Goal: Task Accomplishment & Management: Complete application form

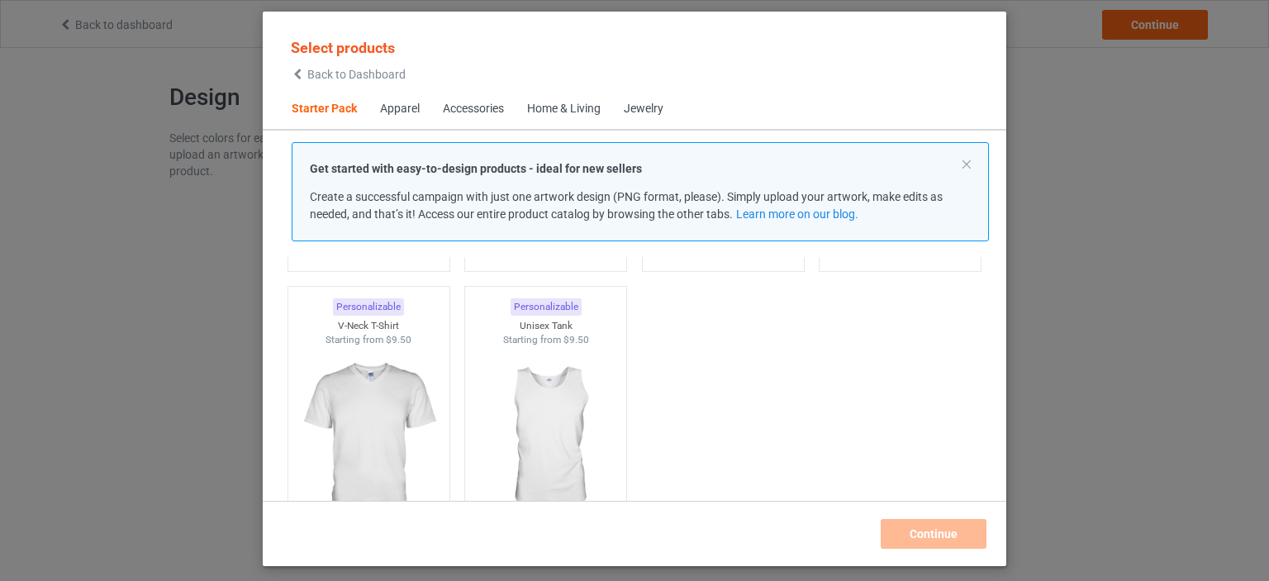
scroll to position [357, 0]
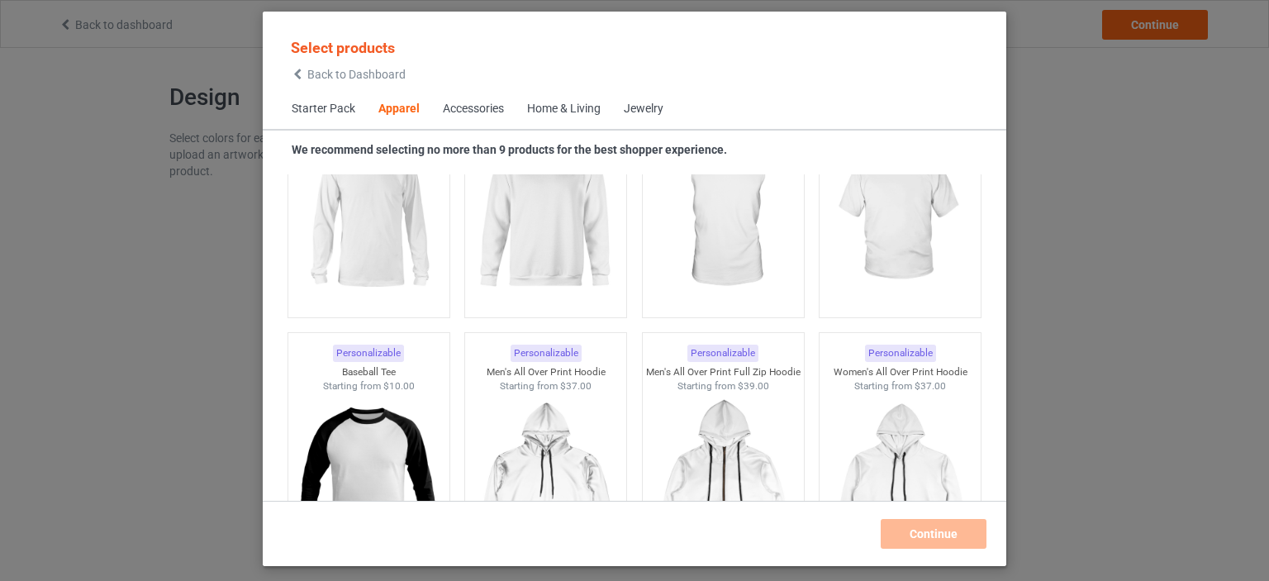
scroll to position [796, 0]
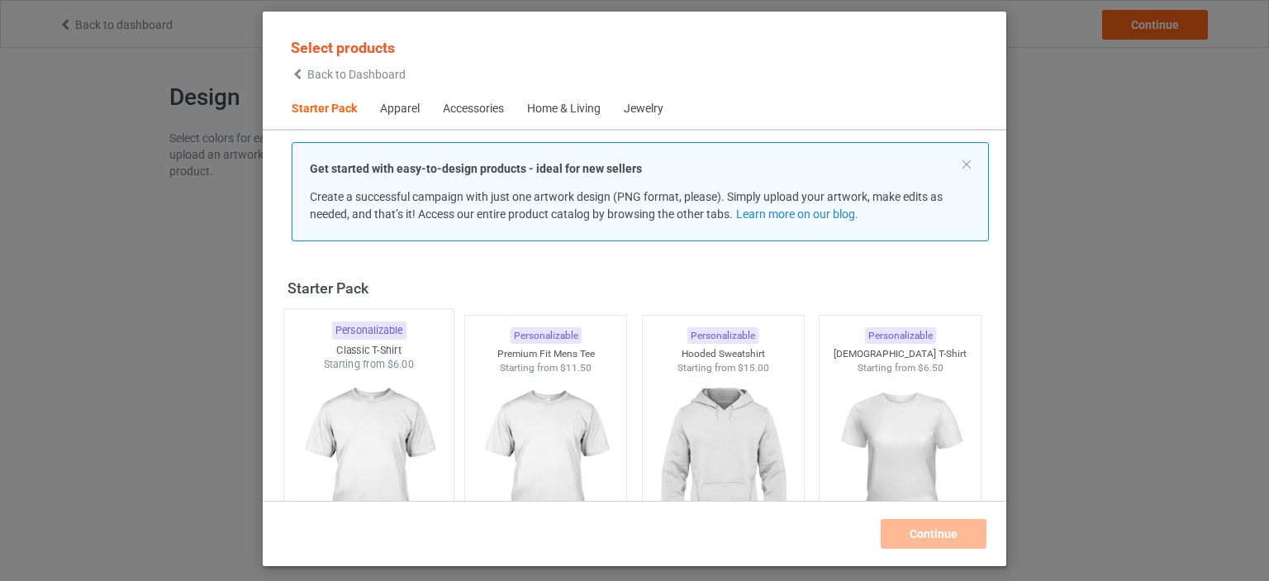
click at [379, 401] on img at bounding box center [368, 469] width 155 height 194
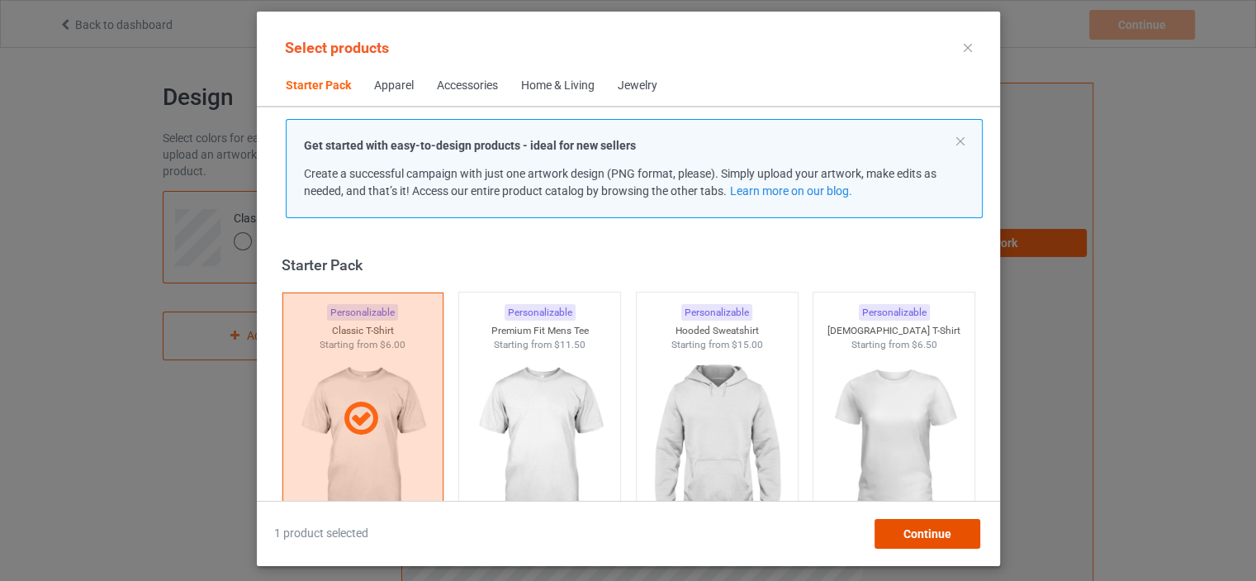
click at [894, 528] on div "Continue" at bounding box center [927, 534] width 106 height 30
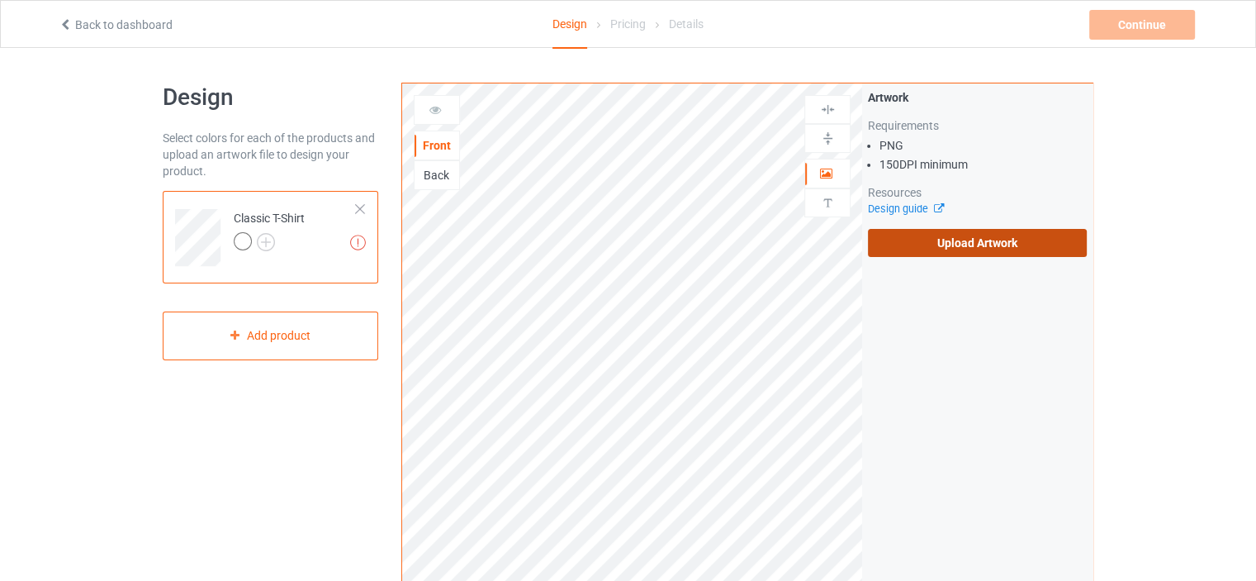
click at [922, 234] on label "Upload Artwork" at bounding box center [977, 243] width 219 height 28
click at [0, 0] on input "Upload Artwork" at bounding box center [0, 0] width 0 height 0
click at [942, 240] on label "Upload Artwork" at bounding box center [977, 243] width 219 height 28
click at [0, 0] on input "Upload Artwork" at bounding box center [0, 0] width 0 height 0
click at [925, 235] on label "Upload Artwork" at bounding box center [977, 243] width 219 height 28
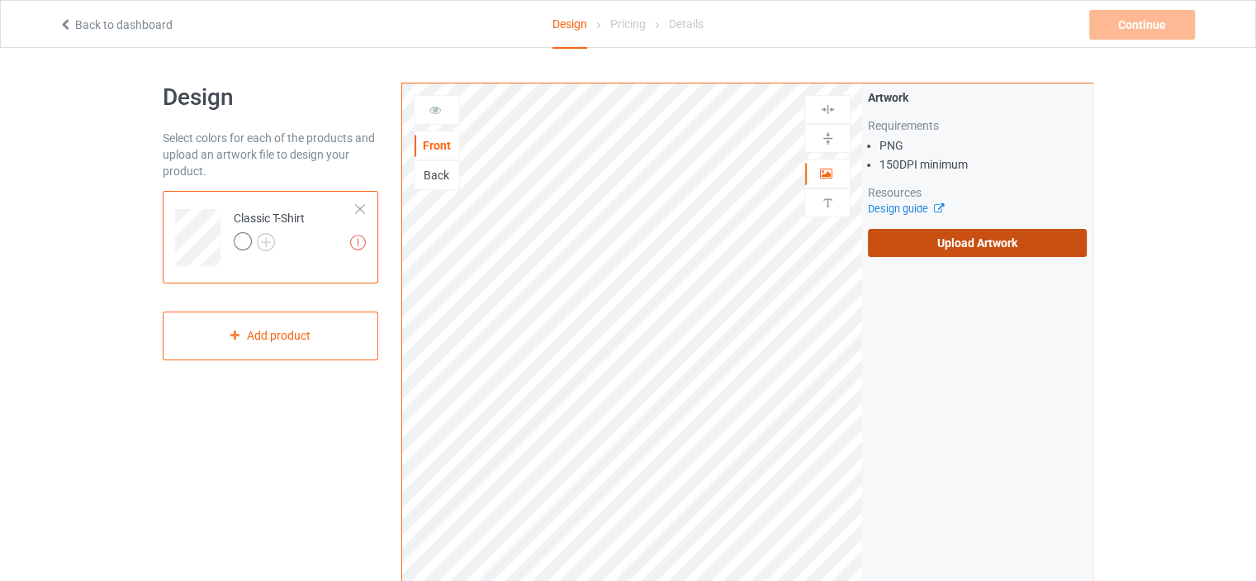
click at [0, 0] on input "Upload Artwork" at bounding box center [0, 0] width 0 height 0
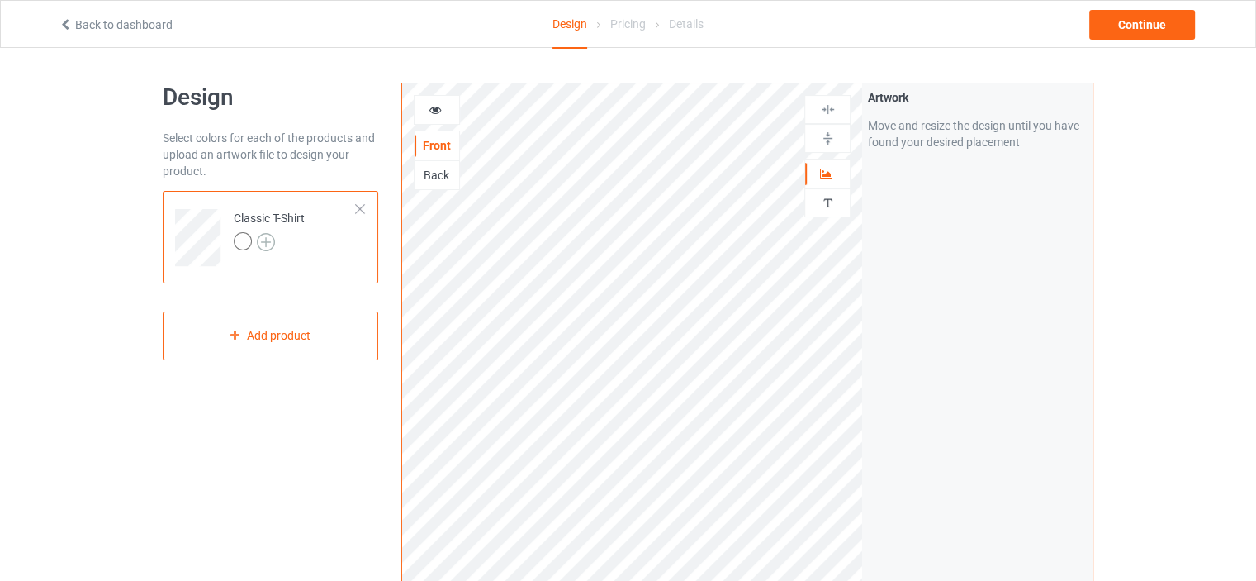
click at [273, 237] on img at bounding box center [266, 242] width 18 height 18
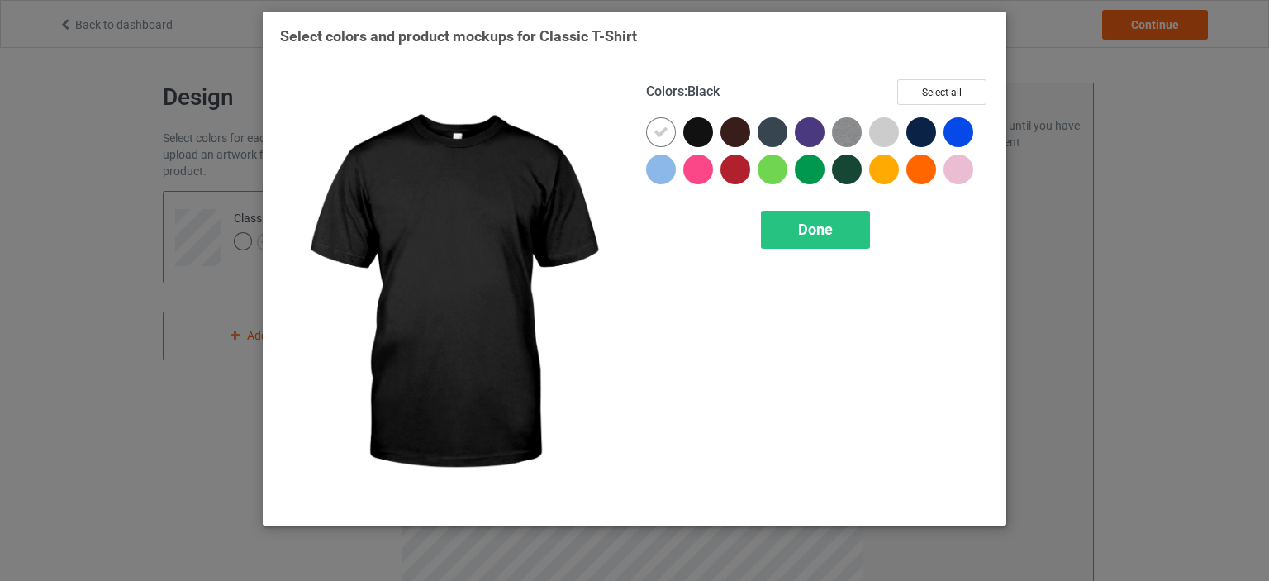
click at [704, 130] on div at bounding box center [698, 132] width 30 height 30
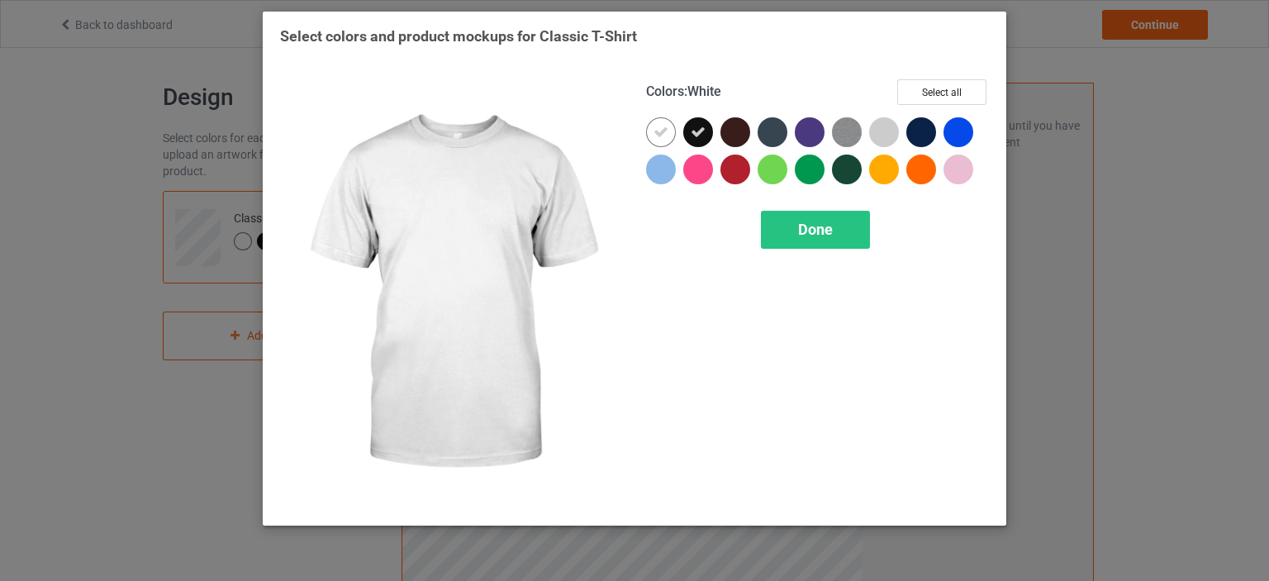
click at [666, 129] on icon at bounding box center [660, 132] width 15 height 15
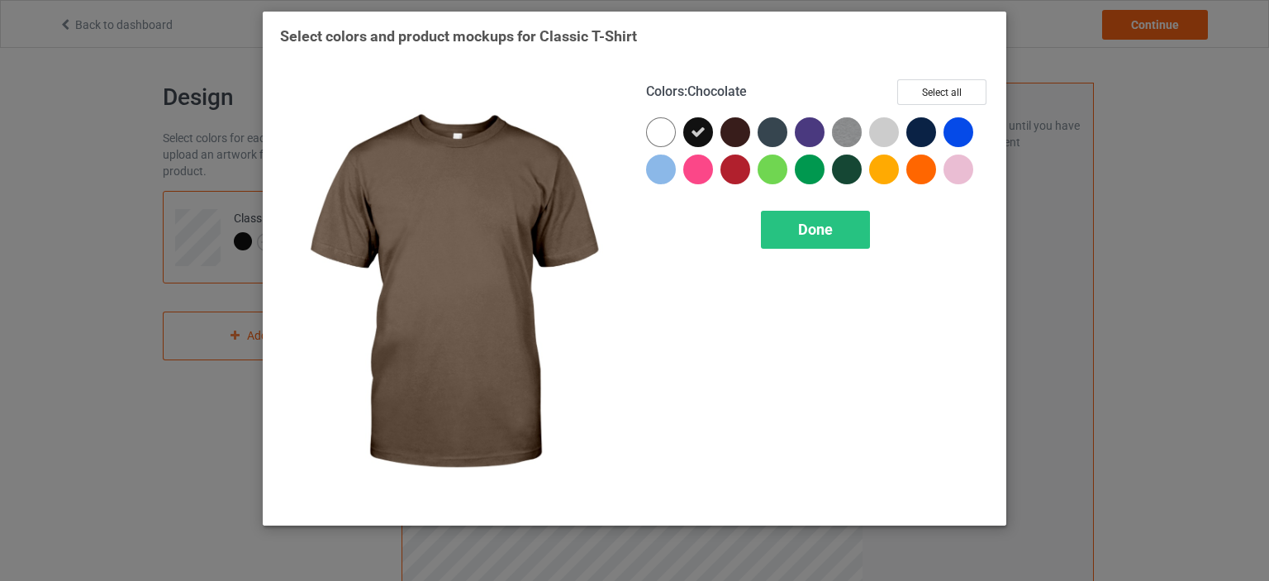
click at [740, 131] on div at bounding box center [735, 132] width 30 height 30
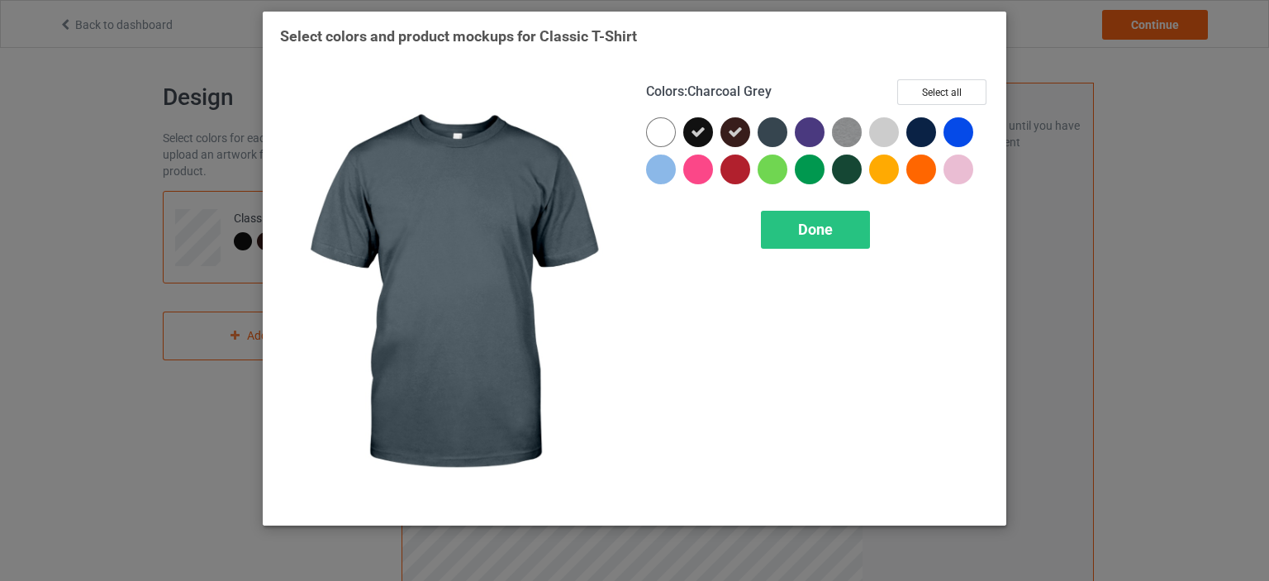
click at [771, 131] on div at bounding box center [772, 132] width 30 height 30
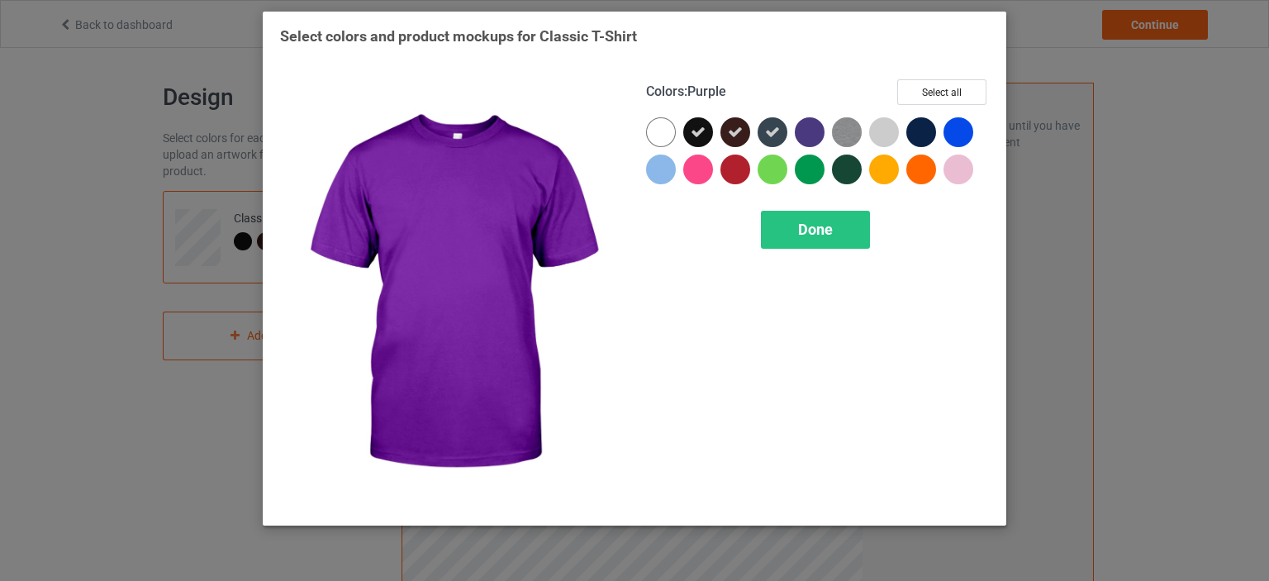
click at [806, 131] on div at bounding box center [810, 132] width 30 height 30
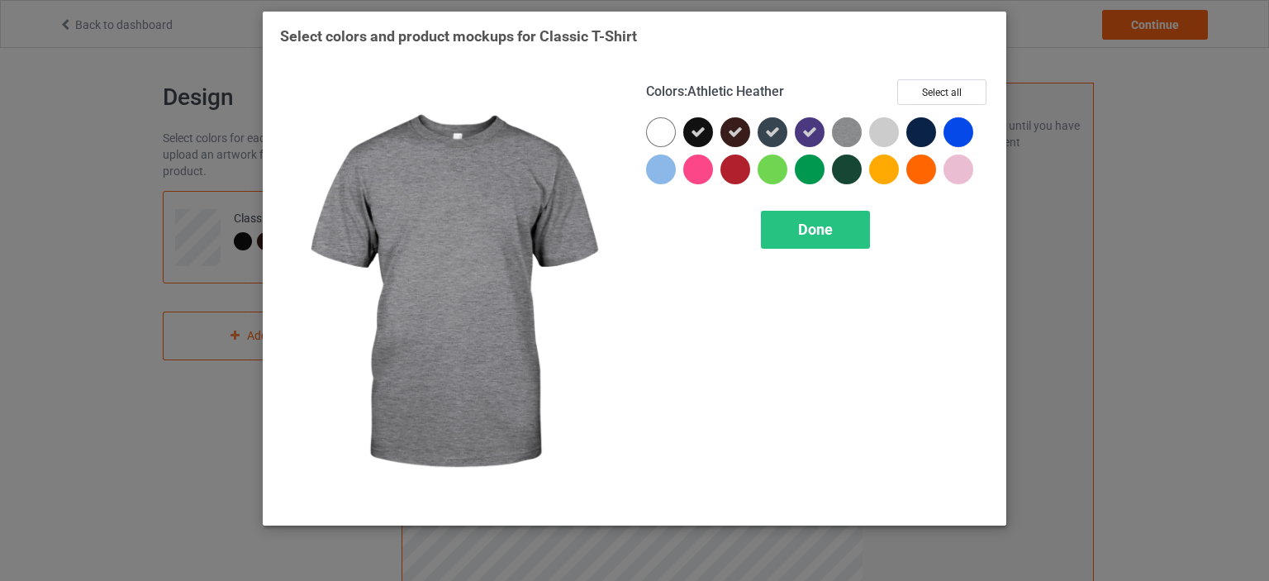
click at [836, 129] on img at bounding box center [847, 132] width 30 height 30
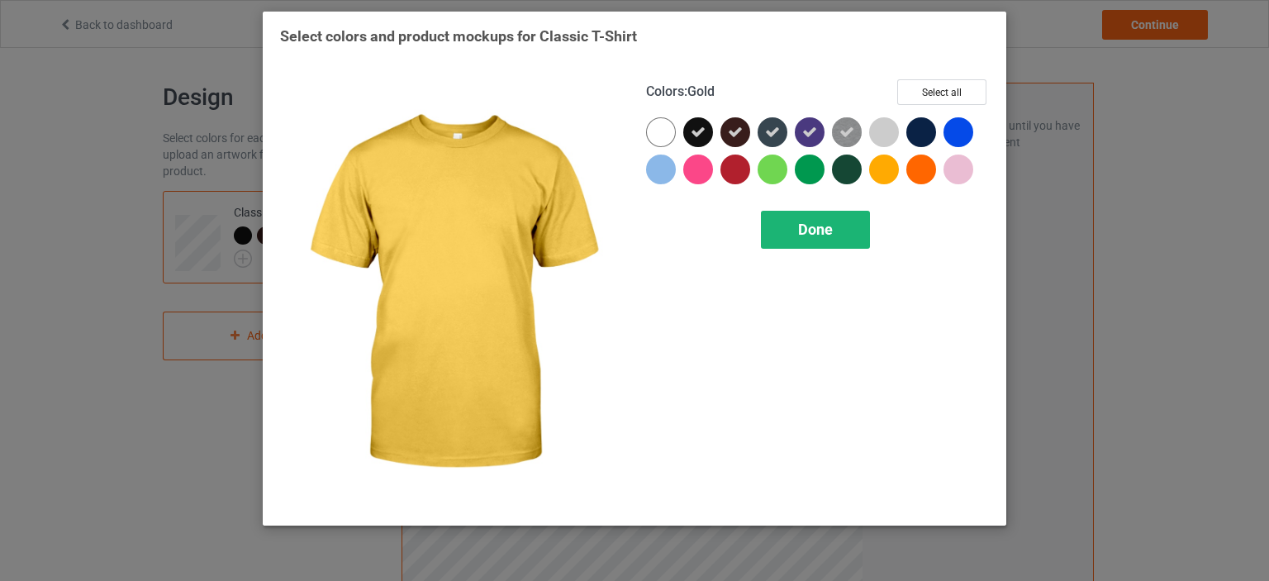
click at [854, 217] on div "Done" at bounding box center [815, 230] width 109 height 38
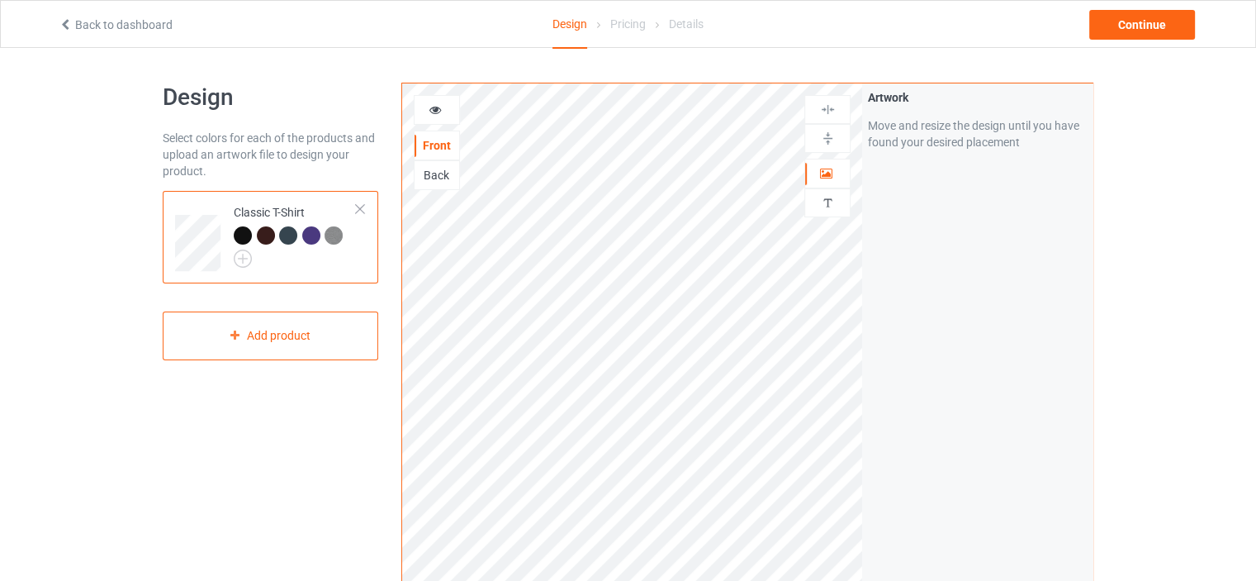
click at [267, 233] on div at bounding box center [266, 235] width 18 height 18
click at [287, 237] on div at bounding box center [288, 235] width 18 height 18
click at [315, 237] on div at bounding box center [311, 235] width 18 height 18
click at [241, 259] on img at bounding box center [243, 258] width 18 height 18
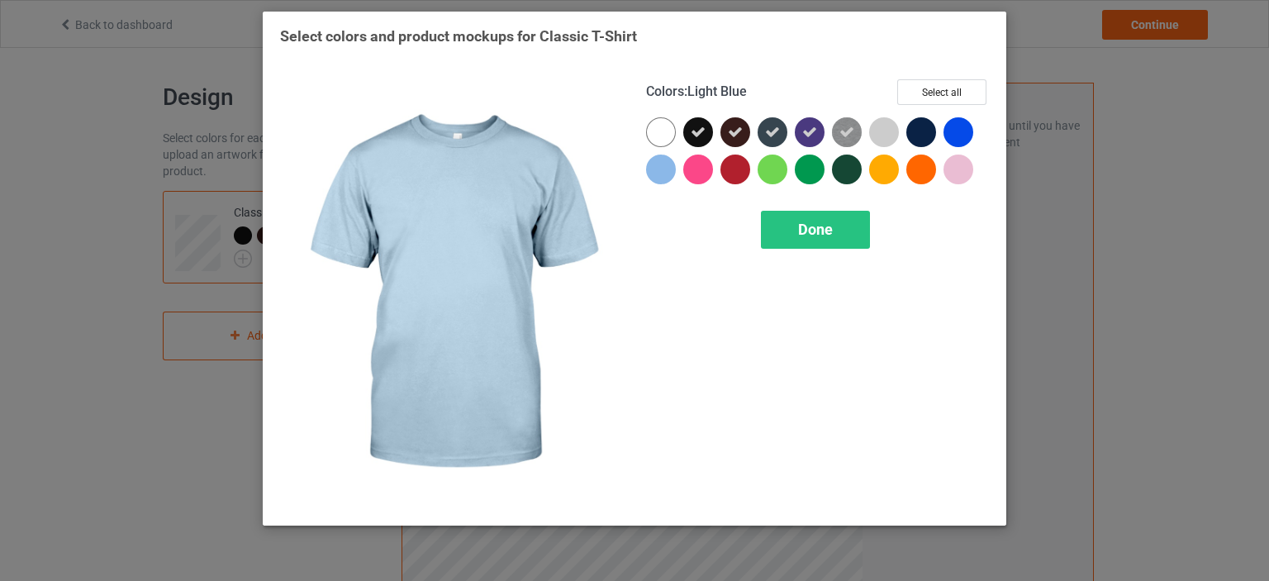
click at [666, 174] on div at bounding box center [661, 169] width 30 height 30
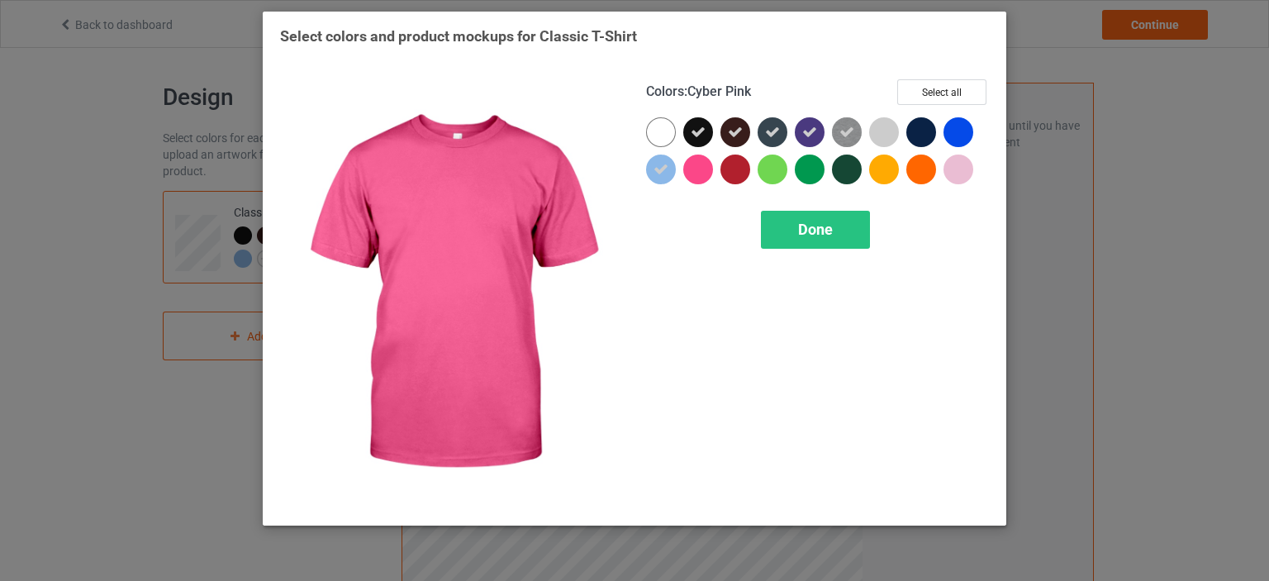
click at [698, 172] on div at bounding box center [698, 169] width 30 height 30
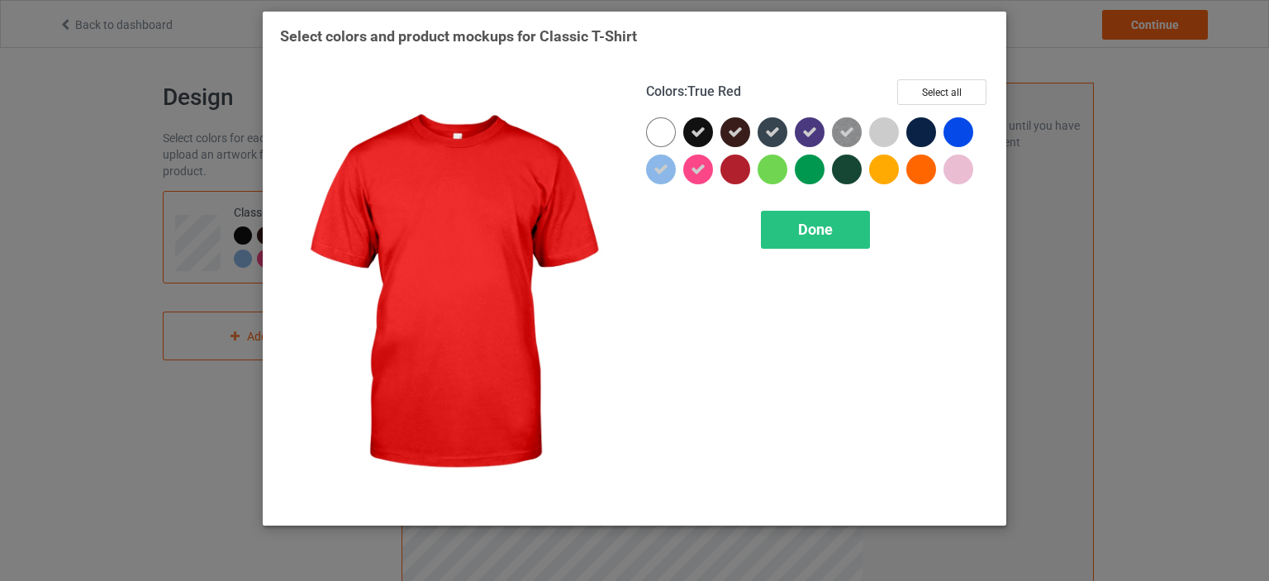
click at [724, 173] on div at bounding box center [735, 169] width 30 height 30
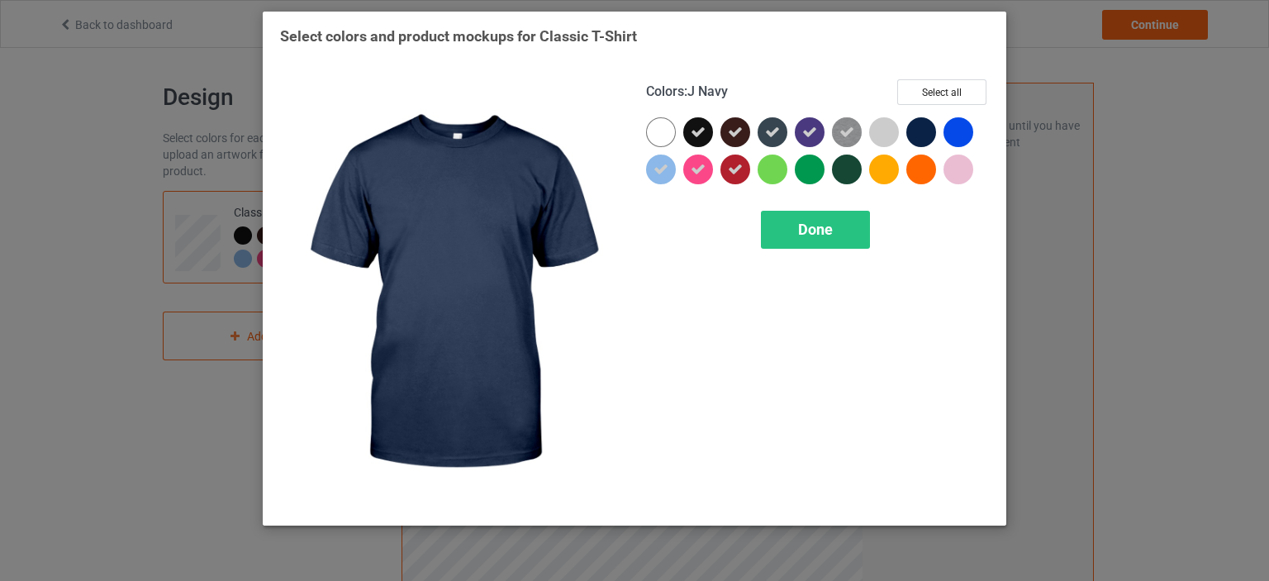
click at [918, 128] on div at bounding box center [921, 132] width 30 height 30
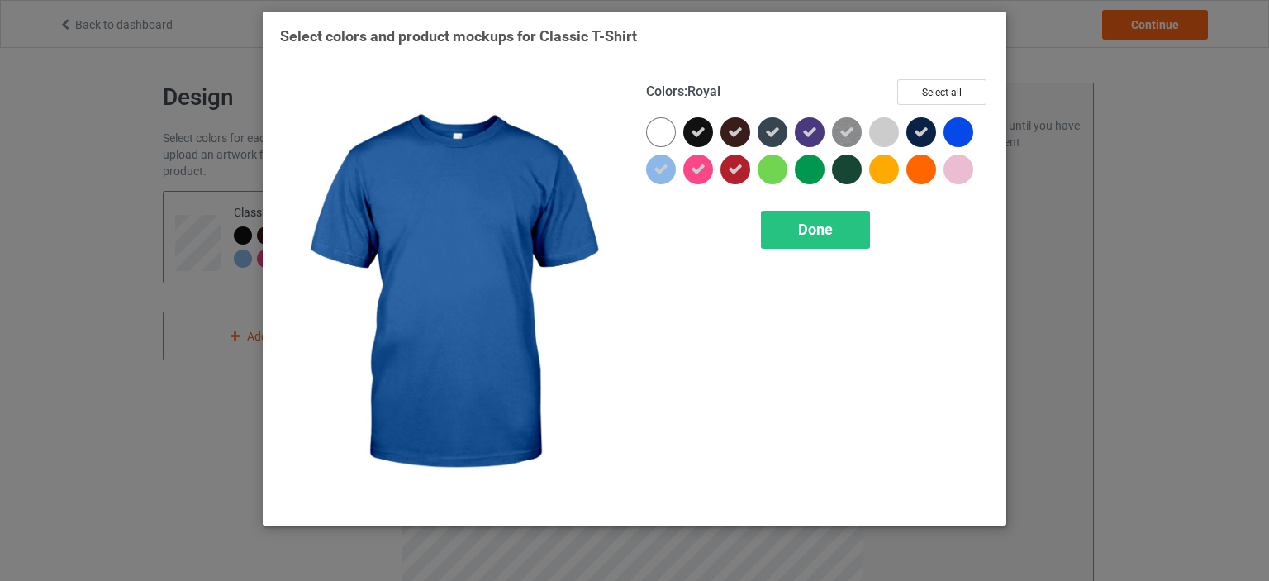
click at [956, 131] on div at bounding box center [958, 132] width 30 height 30
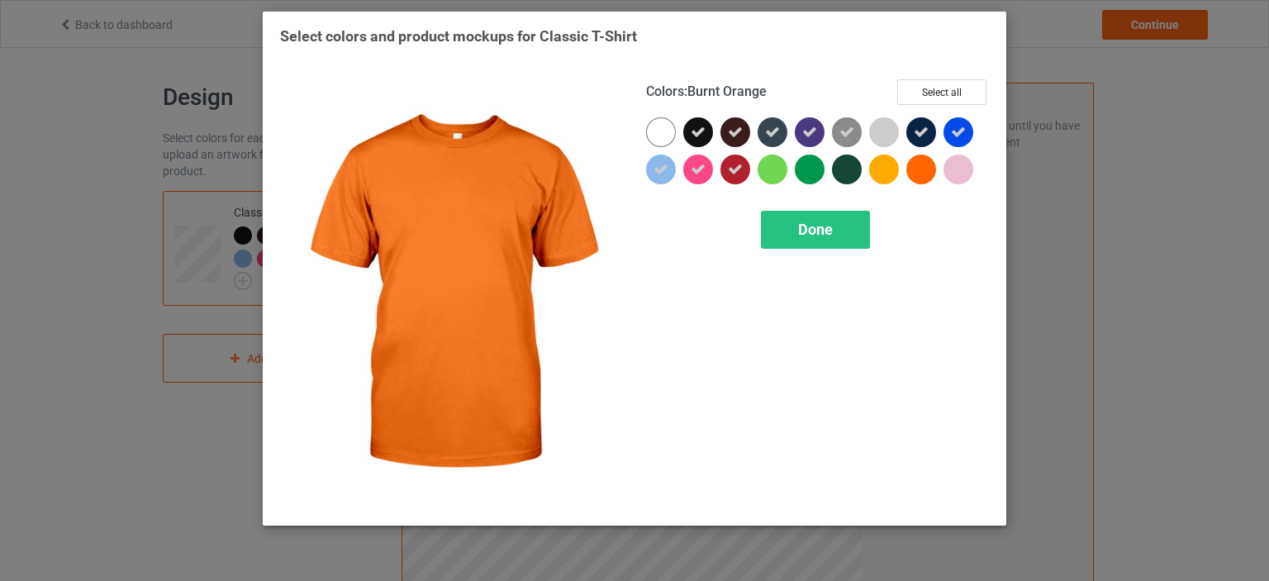
click at [929, 171] on div at bounding box center [921, 169] width 30 height 30
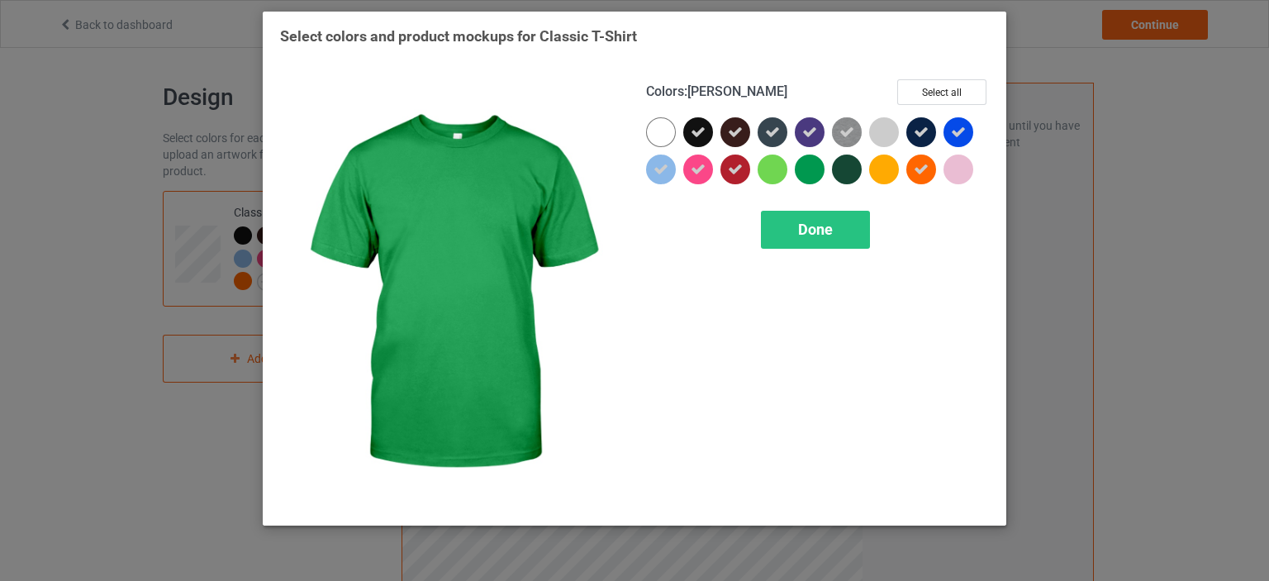
click at [813, 173] on div at bounding box center [810, 169] width 30 height 30
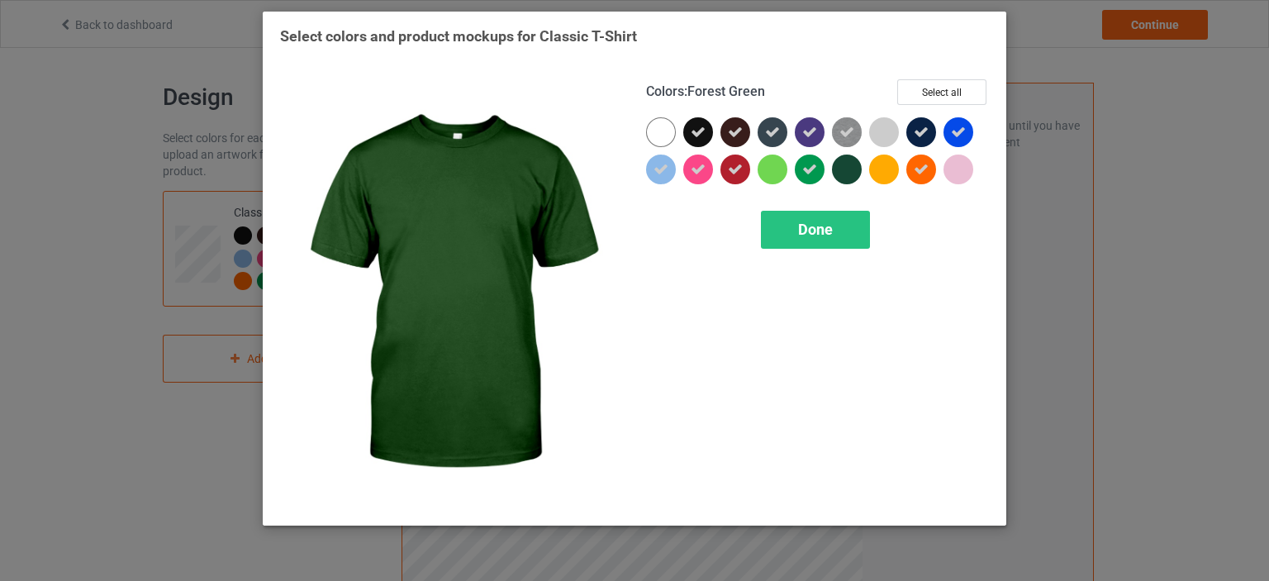
click at [852, 169] on div at bounding box center [847, 169] width 30 height 30
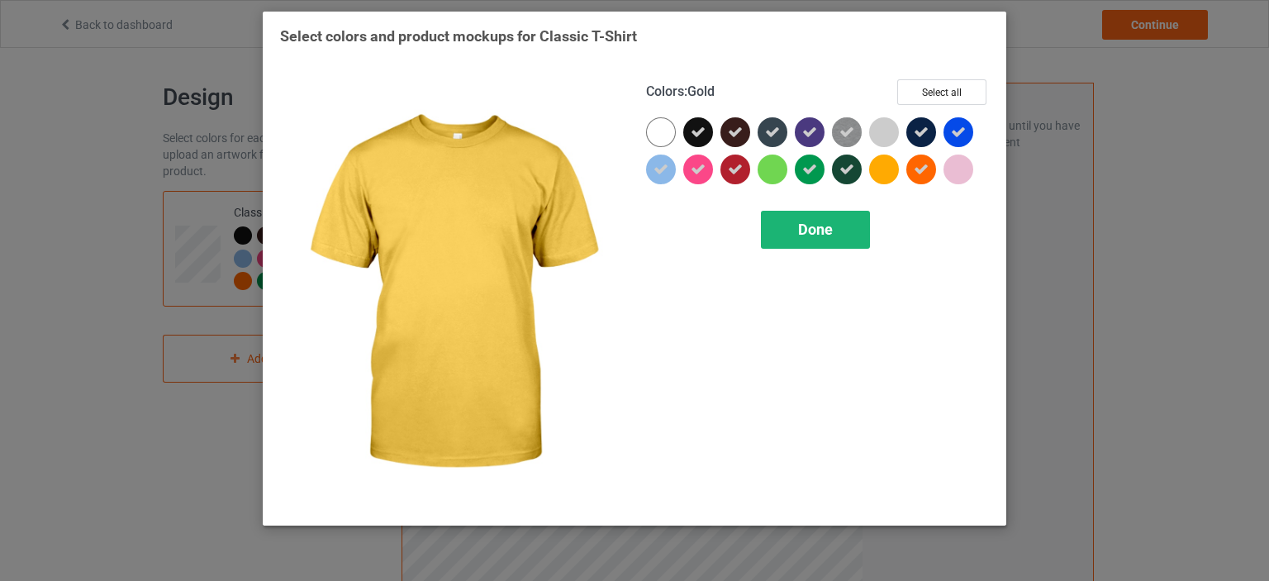
click at [851, 228] on div "Done" at bounding box center [815, 230] width 109 height 38
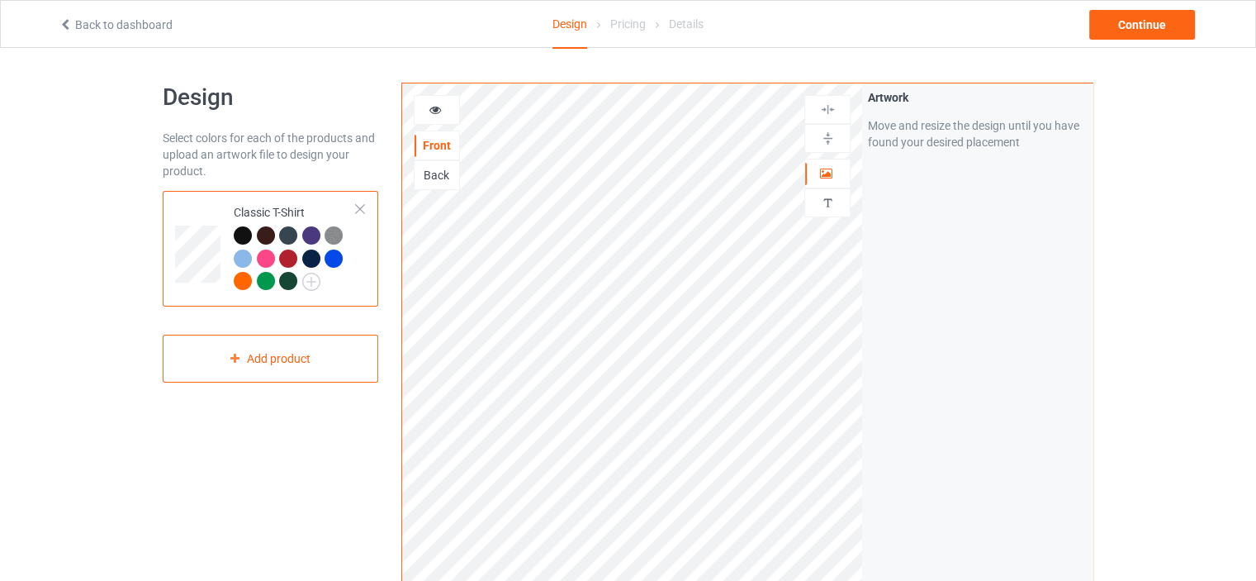
click at [993, 130] on div "Move and resize the design until you have found your desired placement" at bounding box center [977, 133] width 219 height 33
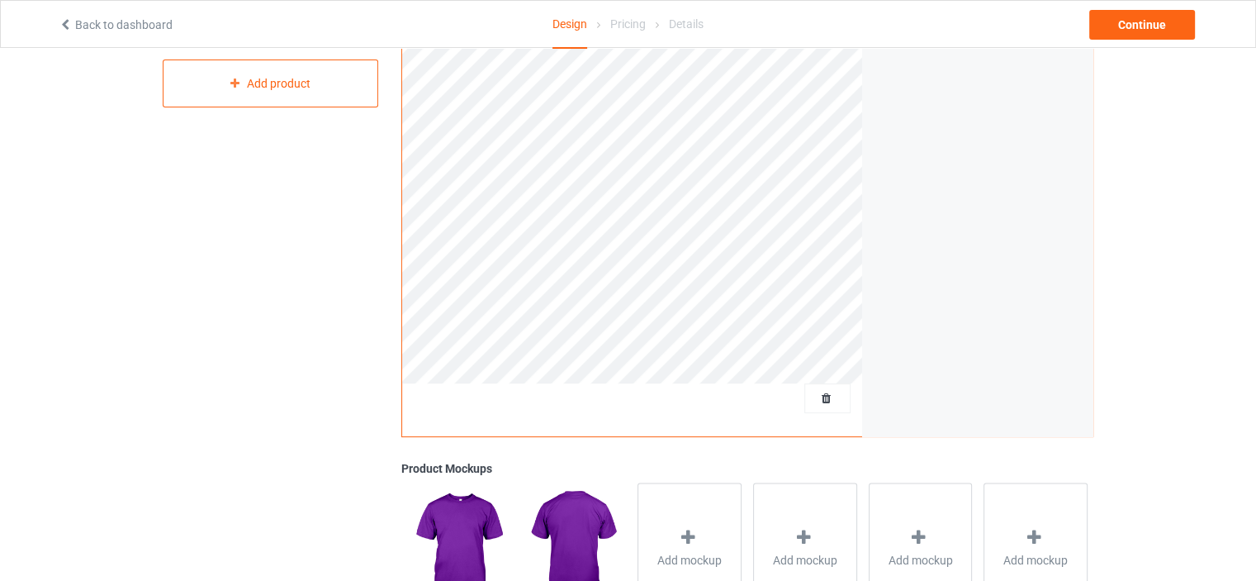
scroll to position [487, 0]
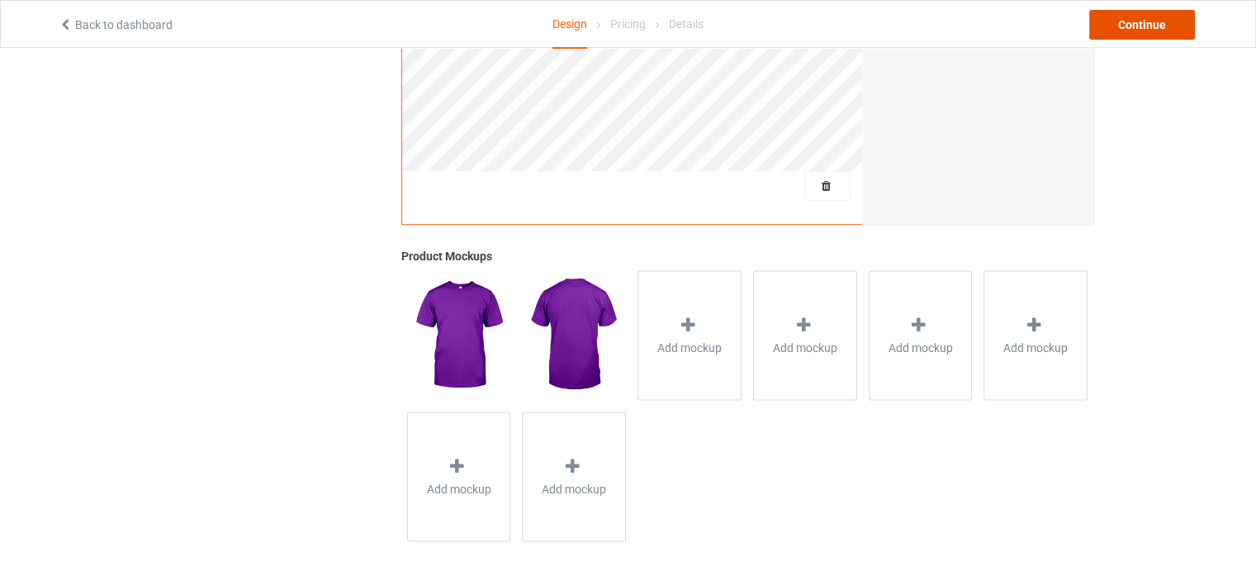
click at [1168, 31] on div "Continue" at bounding box center [1142, 25] width 106 height 30
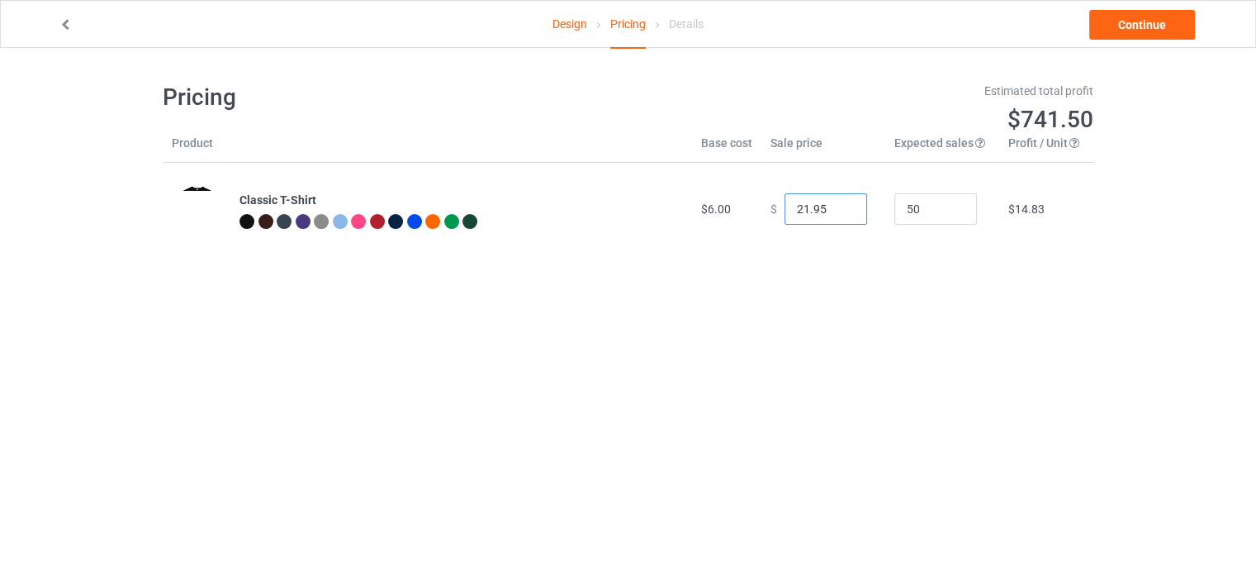
click at [837, 211] on input "21.95" at bounding box center [826, 208] width 83 height 31
click at [837, 211] on input "20.95" at bounding box center [826, 208] width 83 height 31
click at [841, 214] on input "19.95" at bounding box center [826, 208] width 83 height 31
type input "18.95"
click at [841, 214] on input "18.95" at bounding box center [826, 208] width 83 height 31
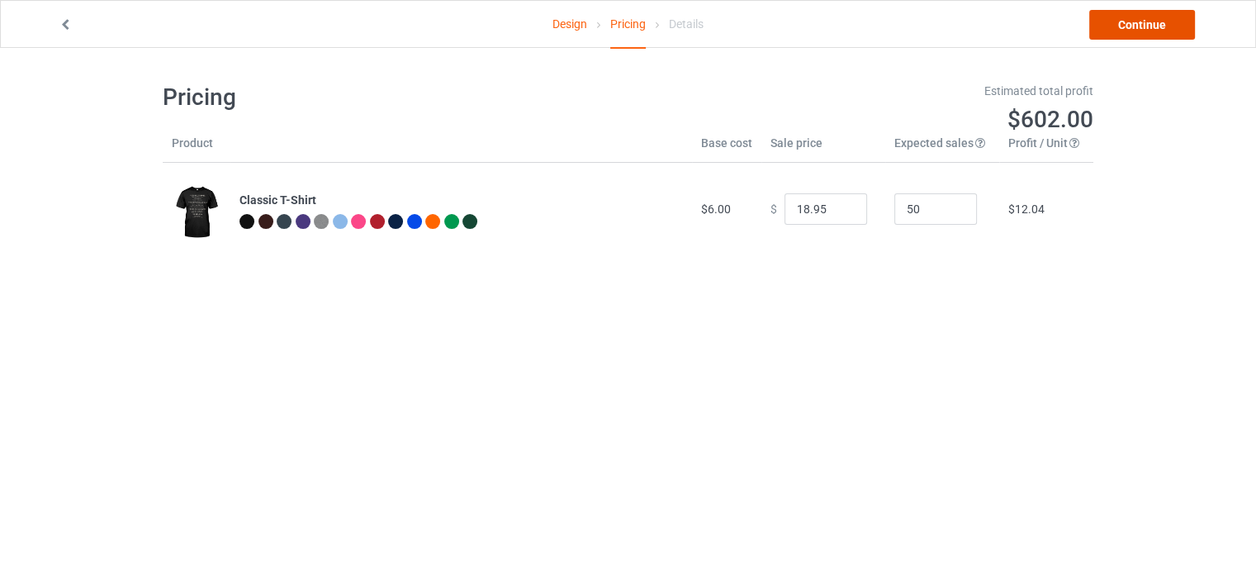
click at [1125, 31] on link "Continue" at bounding box center [1142, 25] width 106 height 30
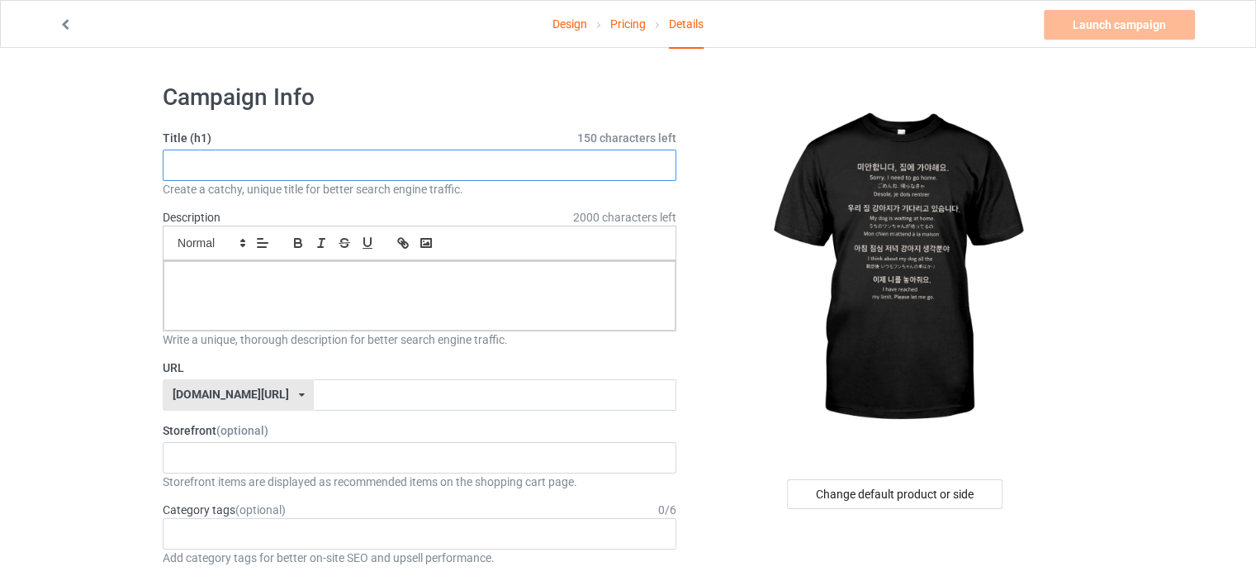
click at [380, 173] on input "text" at bounding box center [420, 164] width 514 height 31
click at [353, 176] on input "text" at bounding box center [420, 164] width 514 height 31
click at [460, 168] on input "text" at bounding box center [420, 164] width 514 height 31
type input "sorry I need to go home"
click at [466, 279] on p at bounding box center [420, 280] width 486 height 16
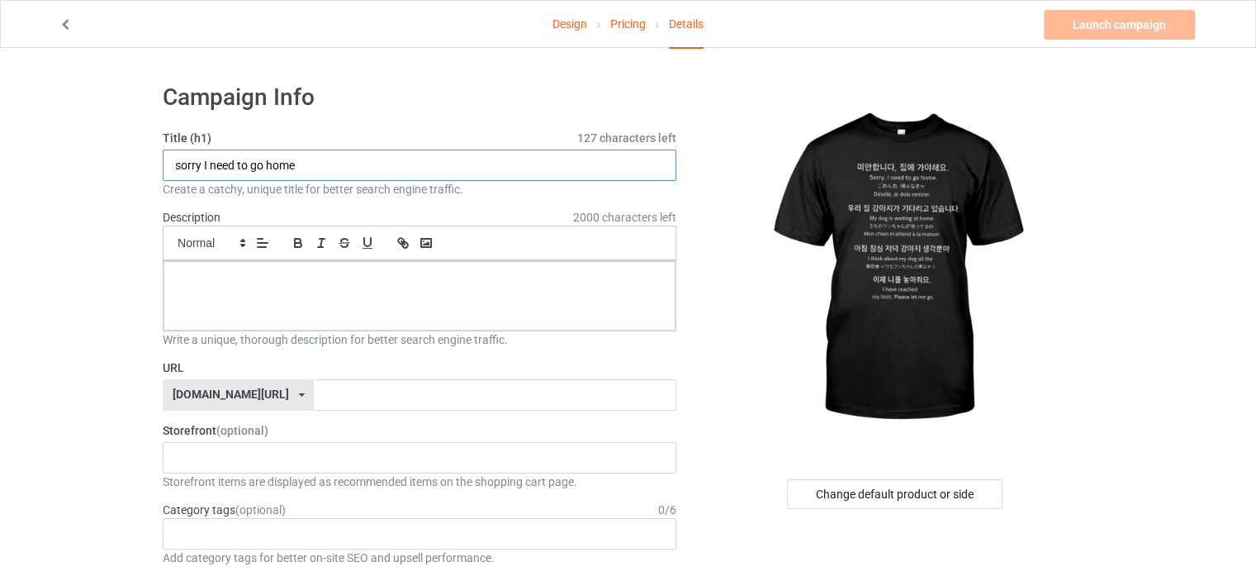
click at [301, 168] on input "sorry I need to go home" at bounding box center [420, 164] width 514 height 31
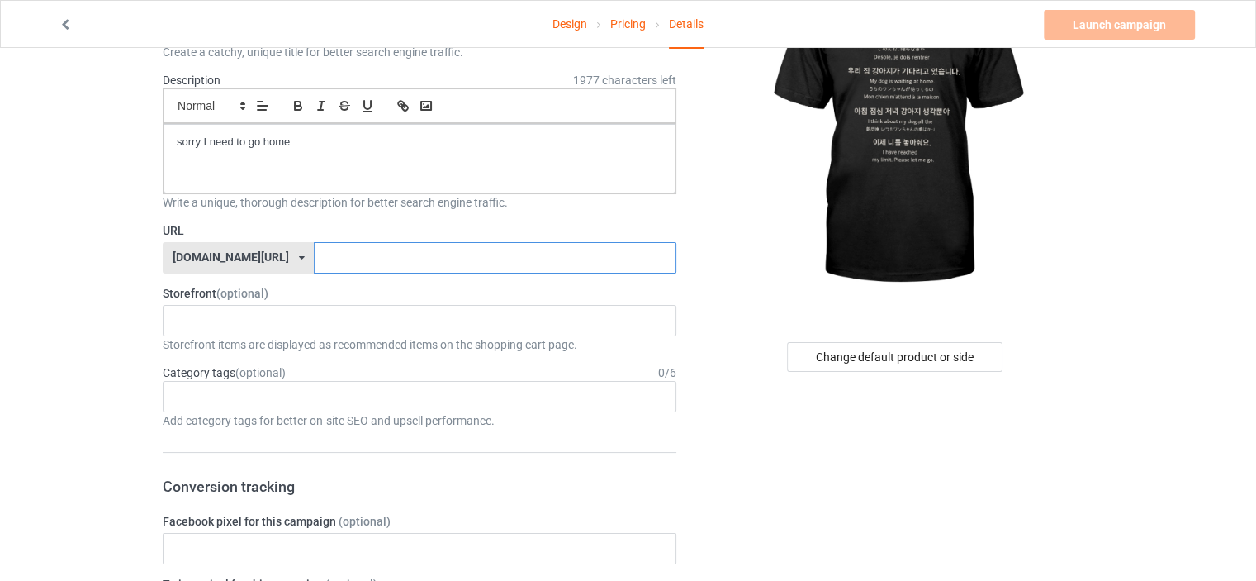
click at [388, 254] on input "text" at bounding box center [495, 257] width 362 height 31
paste input "sorry I need to go home"
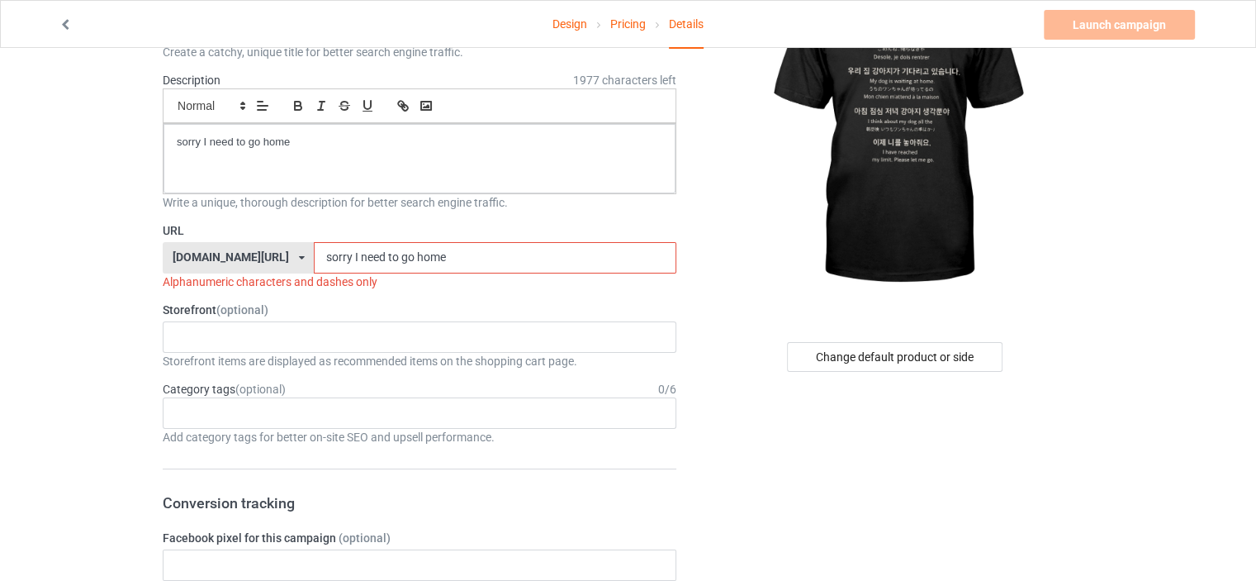
drag, startPoint x: 416, startPoint y: 254, endPoint x: 307, endPoint y: 266, distance: 109.7
click at [314, 266] on input "sorry I need to go home" at bounding box center [495, 257] width 362 height 31
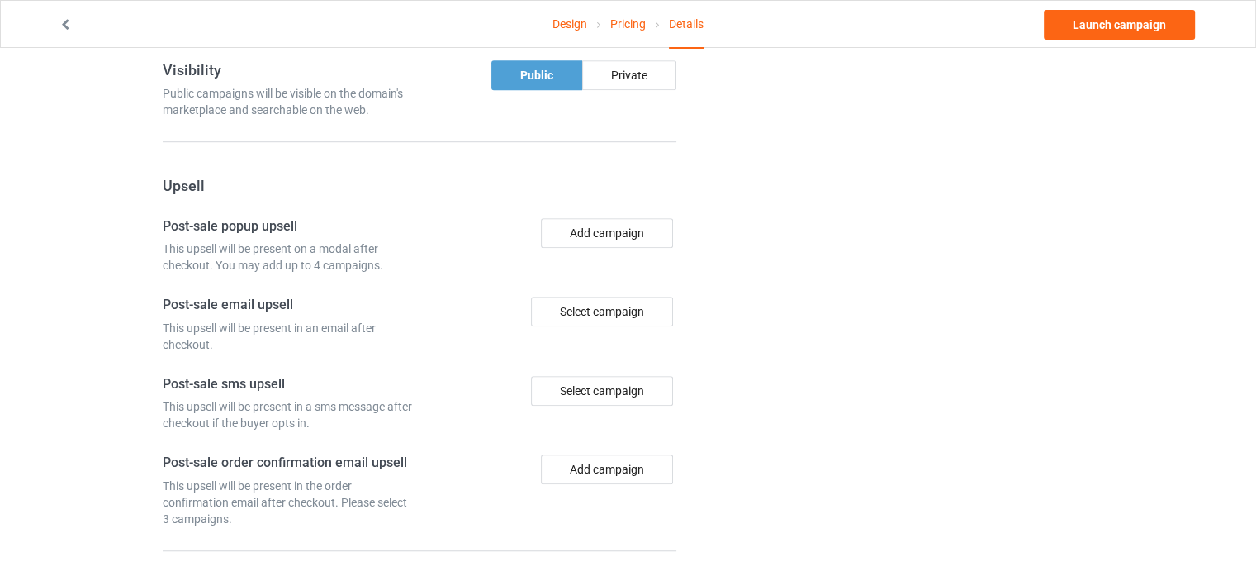
scroll to position [1174, 0]
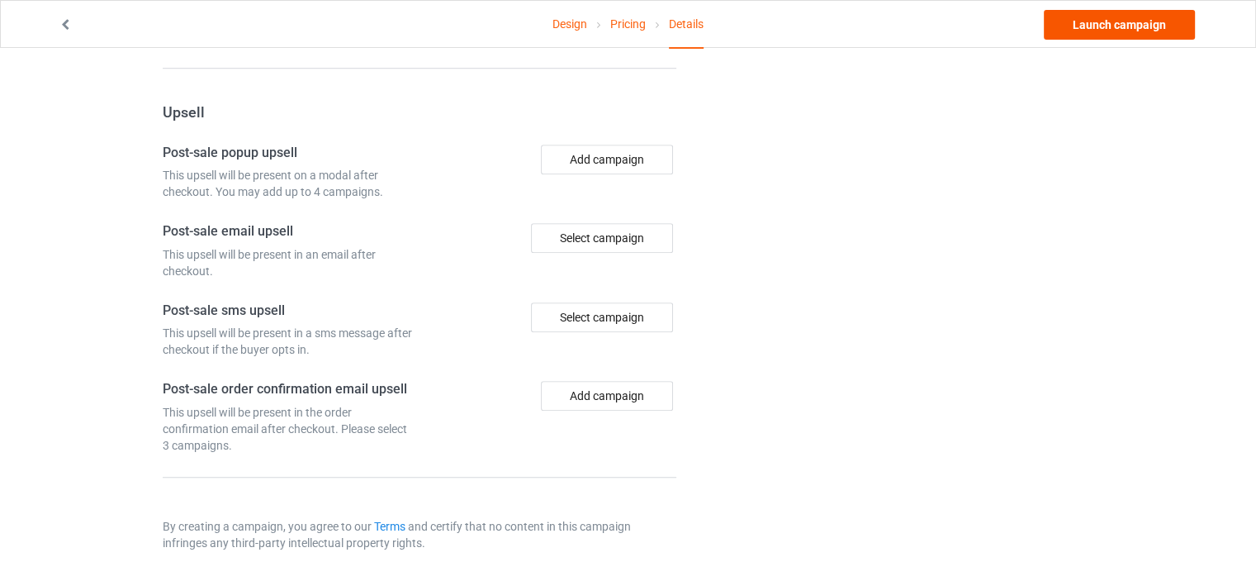
type input "sorryneed"
click at [1122, 26] on link "Launch campaign" at bounding box center [1119, 25] width 151 height 30
